Goal: Information Seeking & Learning: Learn about a topic

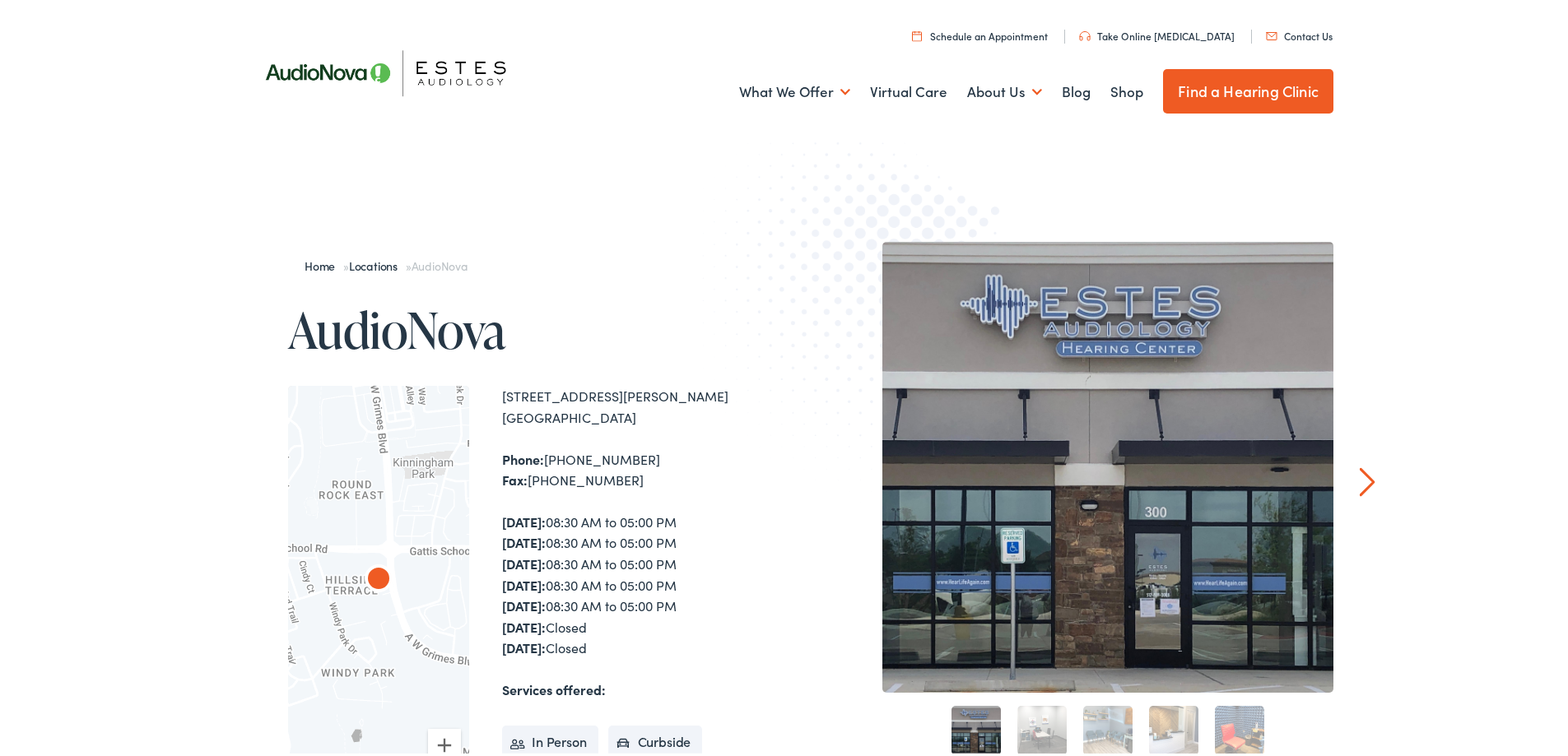
click at [1365, 473] on link "Next" at bounding box center [1368, 479] width 16 height 30
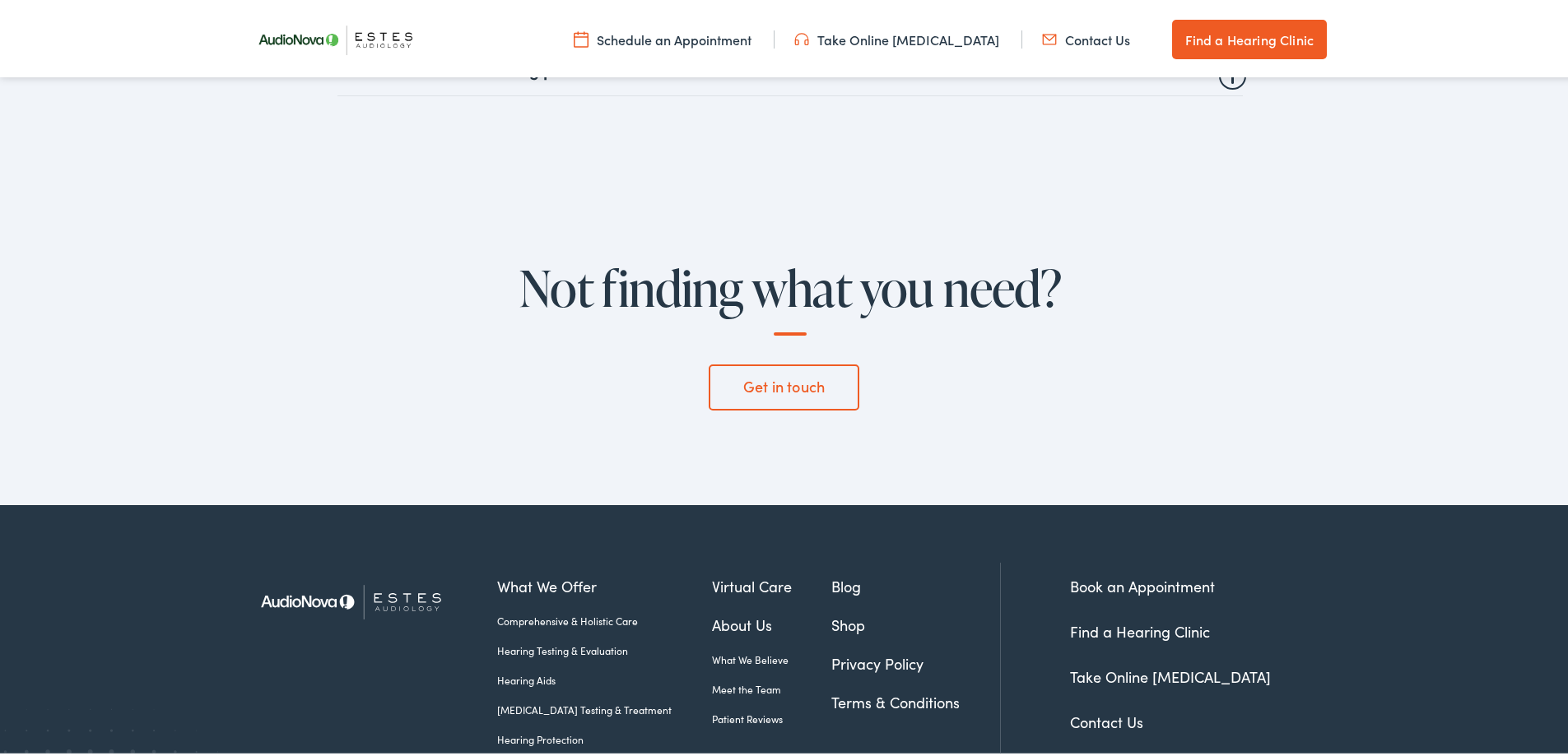
scroll to position [5925, 0]
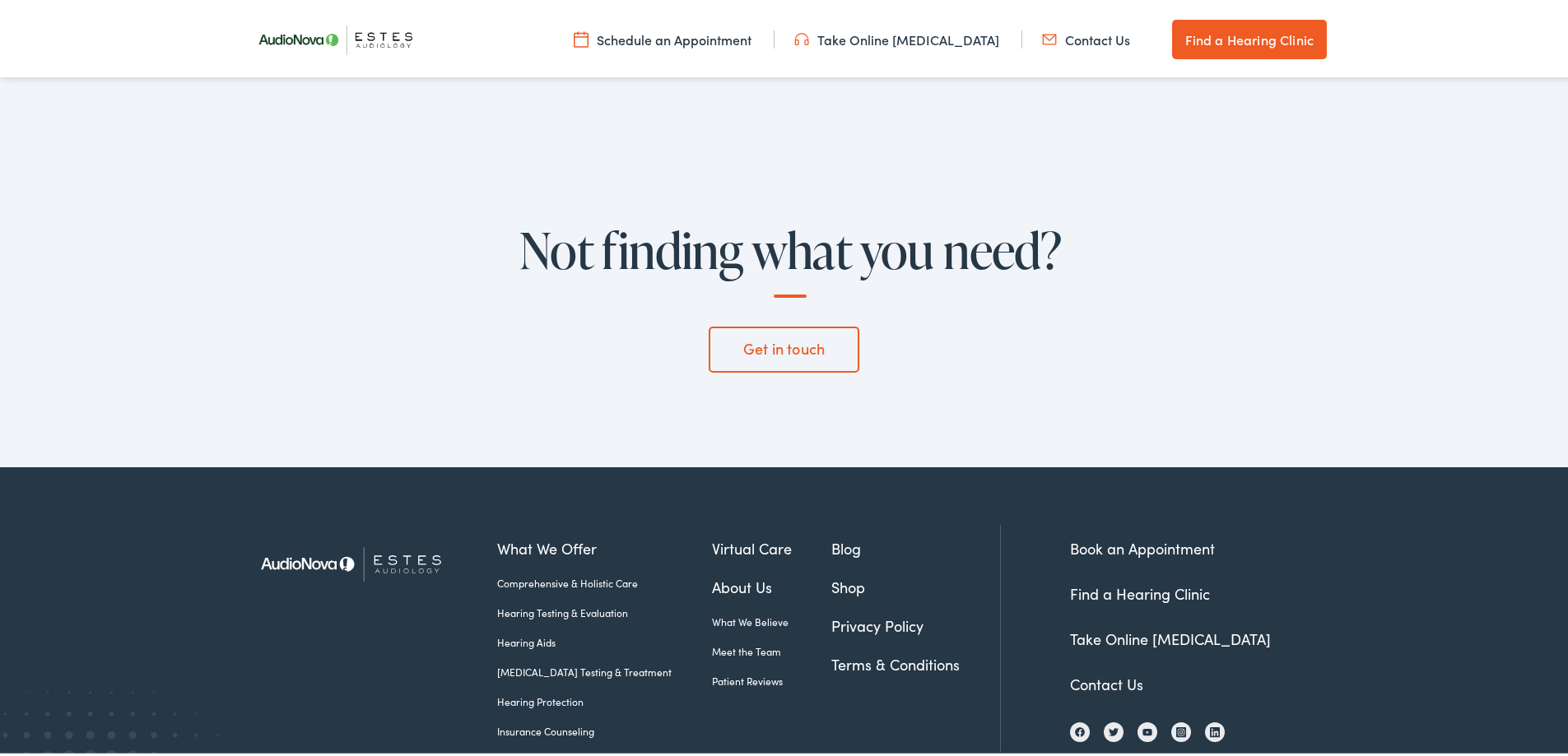
click at [523, 721] on link "Insurance Counseling" at bounding box center [605, 728] width 215 height 15
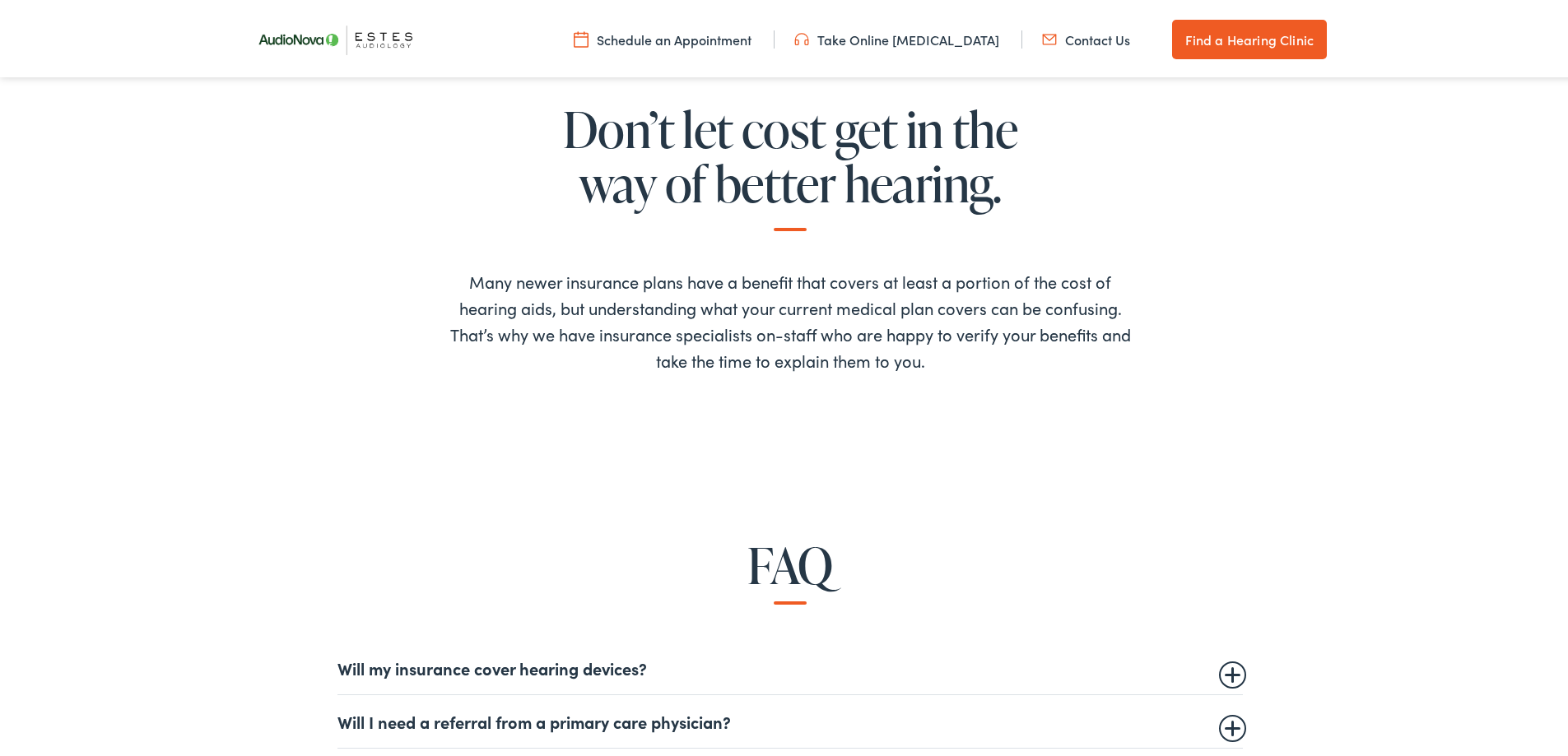
scroll to position [905, 0]
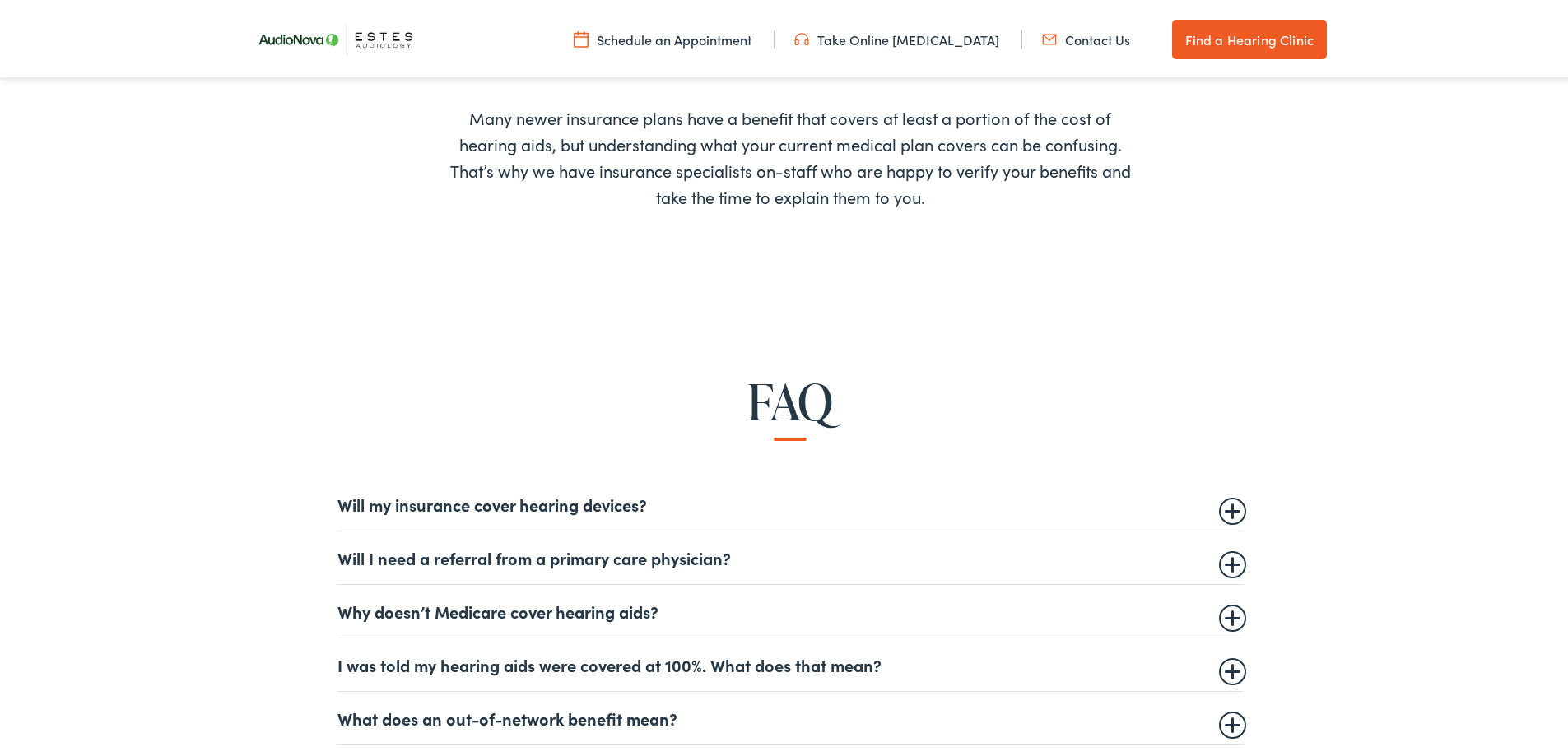
click at [631, 501] on summary "Will my insurance cover hearing devices?" at bounding box center [789, 501] width 905 height 20
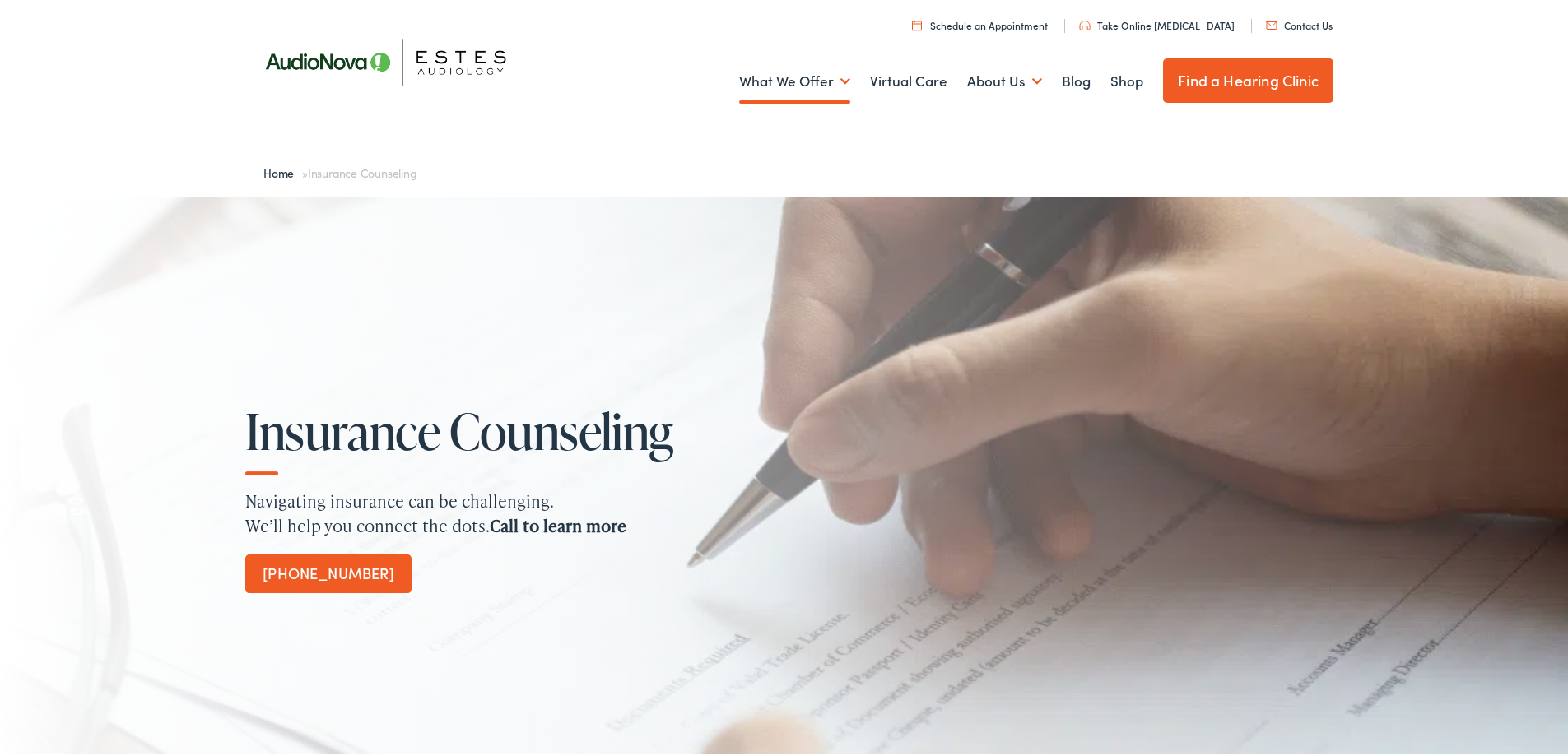
scroll to position [0, 0]
